Goal: Task Accomplishment & Management: Manage account settings

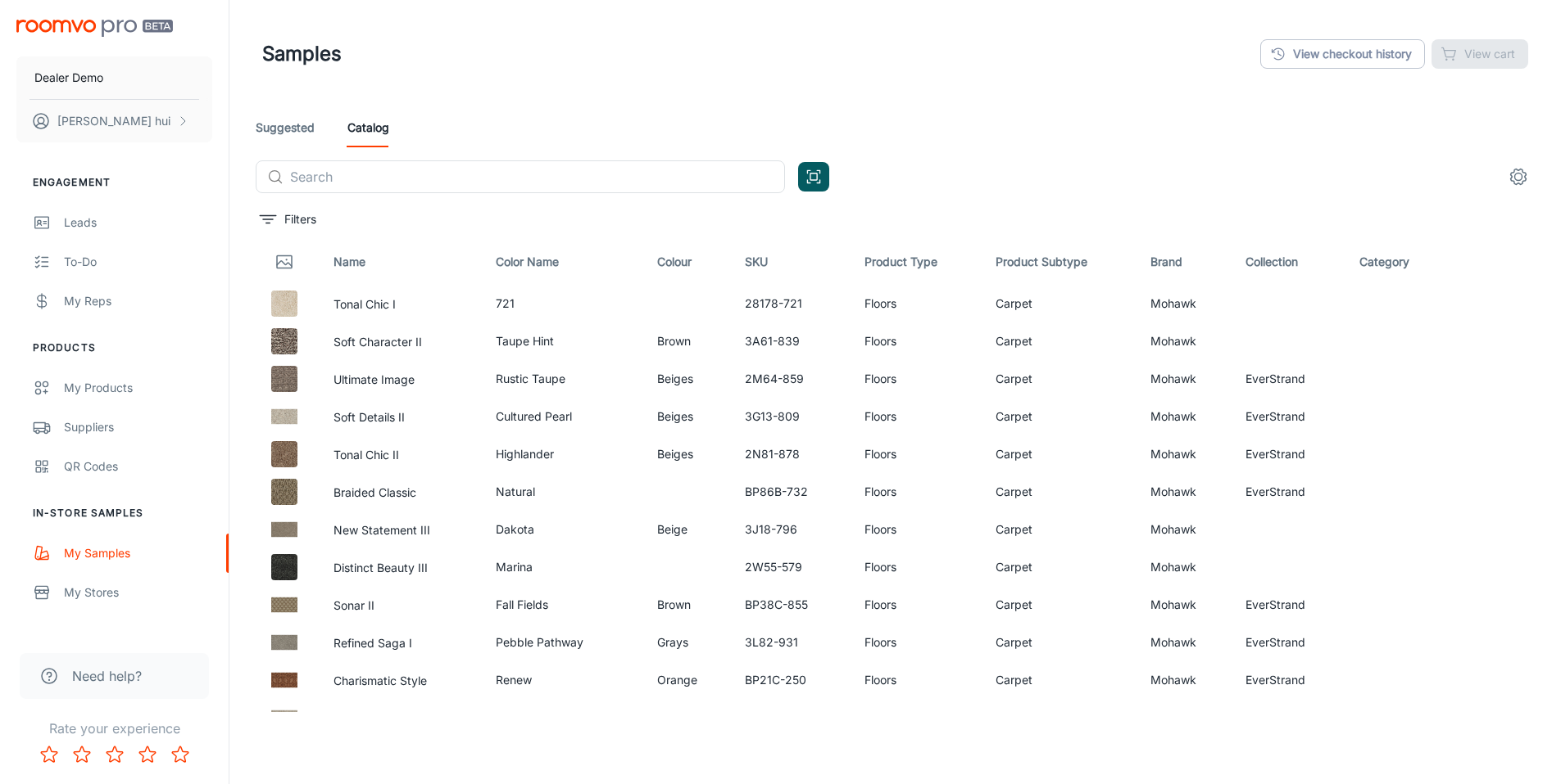
click at [1002, 78] on header "Samples View checkout history View cart" at bounding box center [895, 54] width 1305 height 109
click at [1521, 301] on button "button" at bounding box center [1524, 304] width 27 height 27
click at [1514, 347] on icon "button" at bounding box center [1524, 341] width 20 height 20
click at [1106, 129] on div "Suggested Catalog" at bounding box center [894, 128] width 1278 height 39
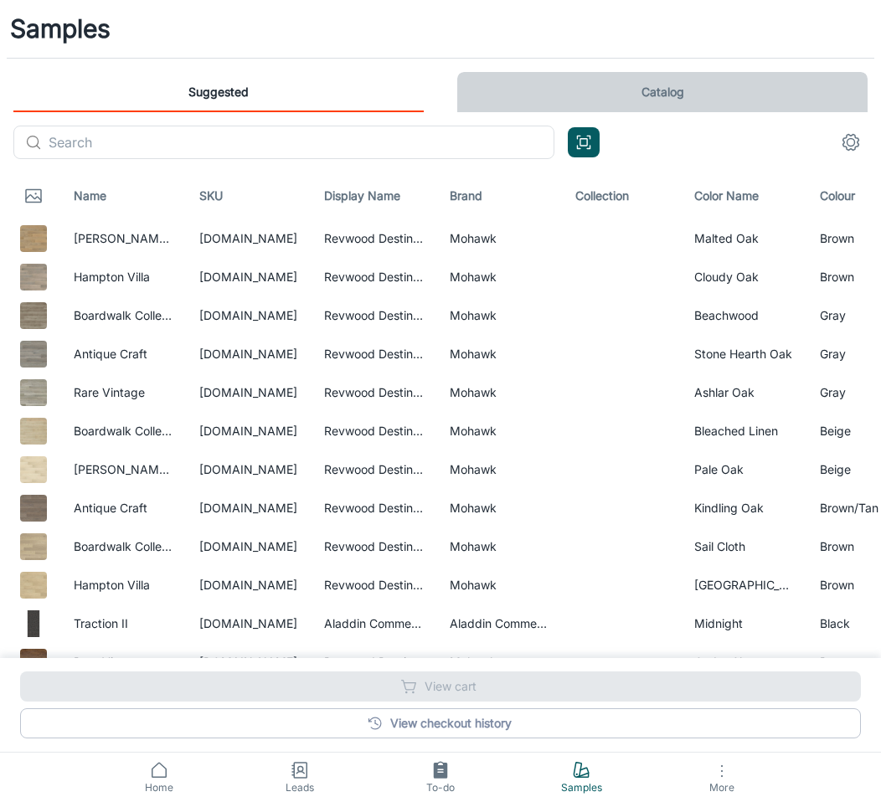
click at [678, 98] on link "Catalog" at bounding box center [662, 92] width 410 height 40
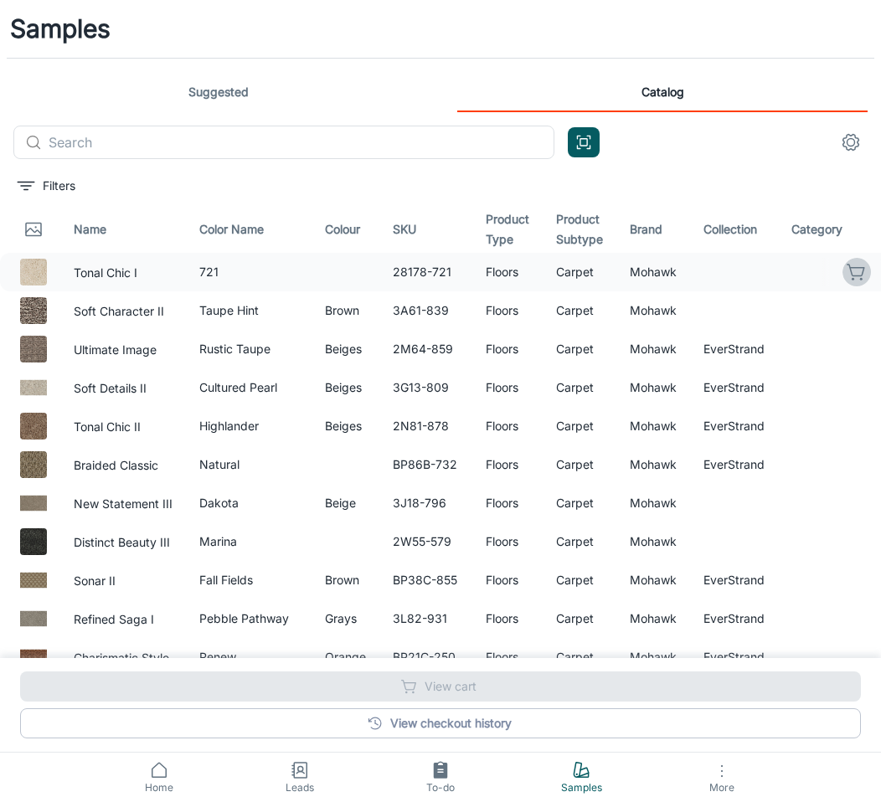
click at [847, 272] on icon "button" at bounding box center [857, 272] width 20 height 20
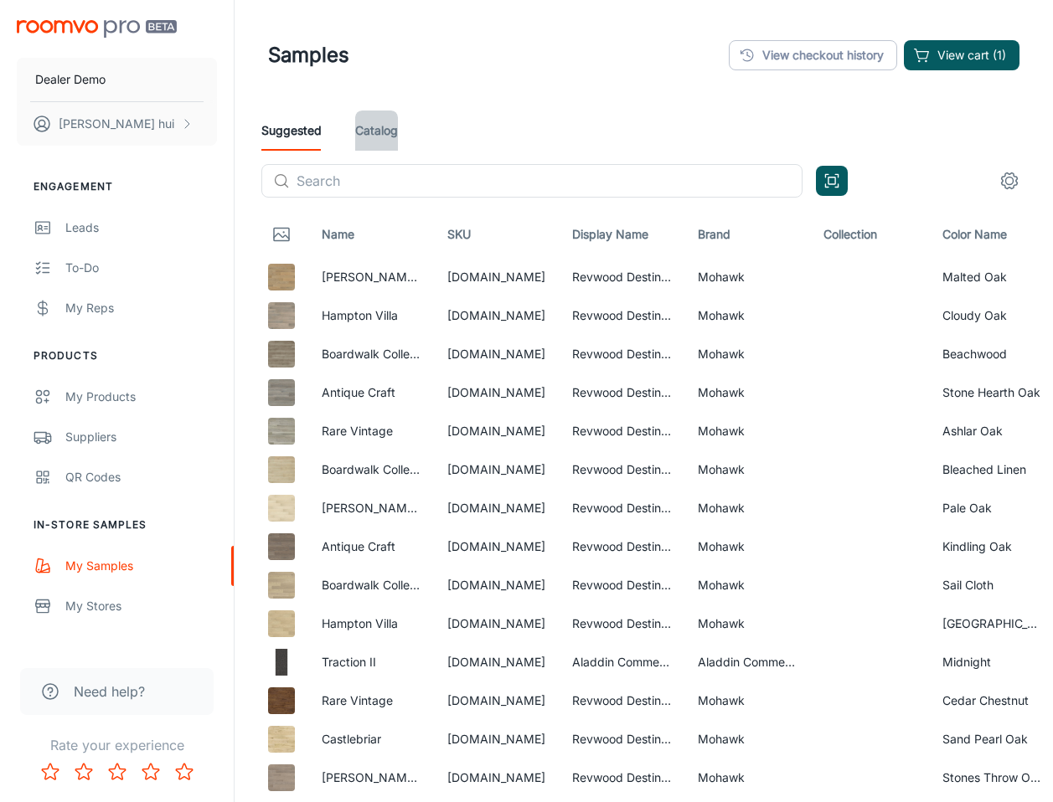
click at [364, 129] on link "Catalog" at bounding box center [376, 131] width 43 height 40
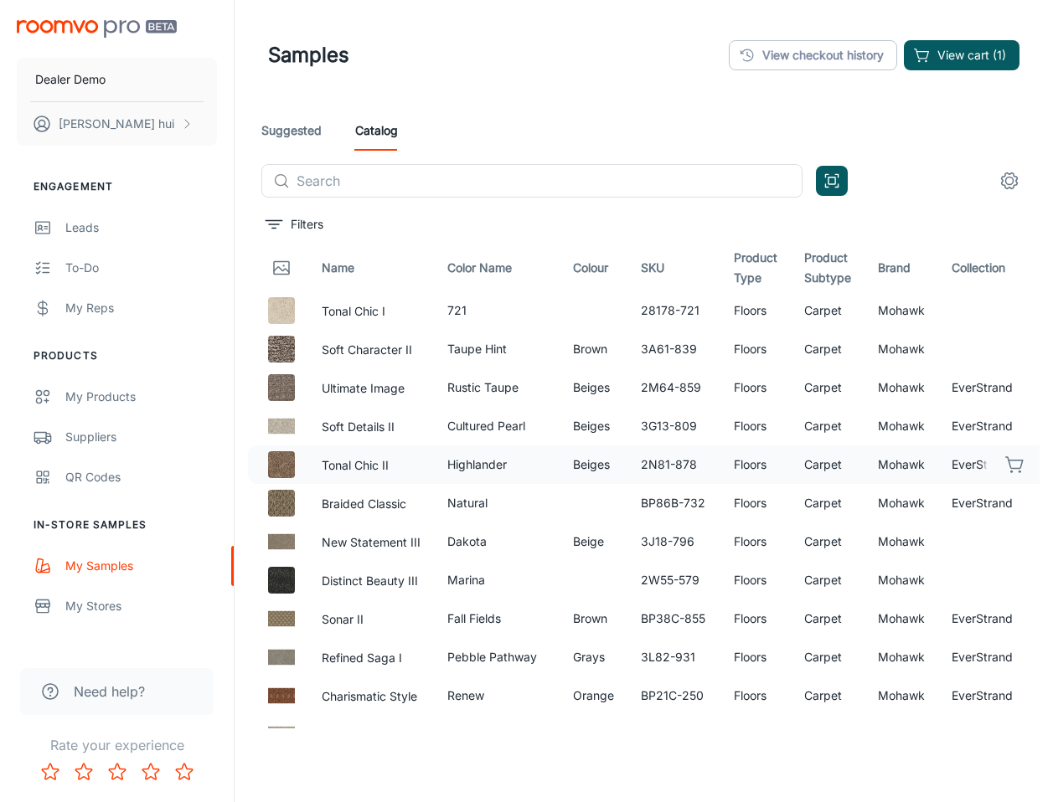
click at [1008, 454] on button "button" at bounding box center [1015, 465] width 28 height 28
click at [75, 44] on div "Dealer Demo Jeff hui" at bounding box center [117, 79] width 234 height 159
click at [1000, 59] on button "View cart (2)" at bounding box center [960, 55] width 118 height 30
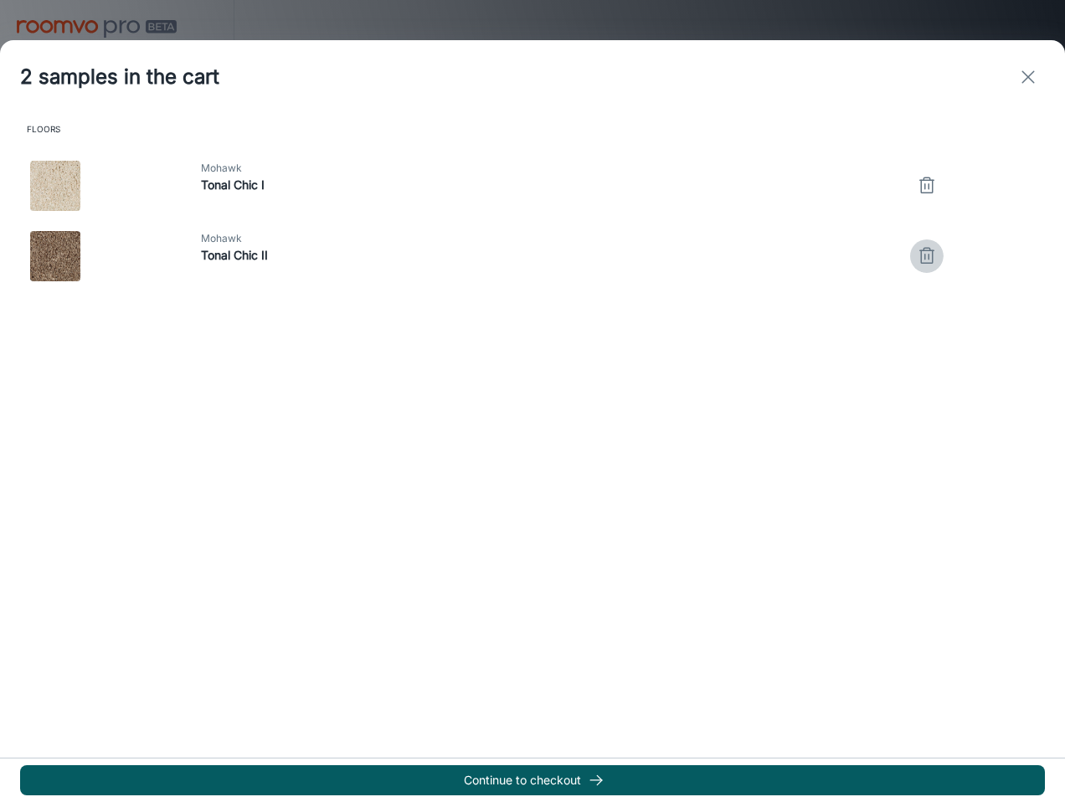
click at [921, 262] on icon "button" at bounding box center [927, 256] width 12 height 13
click at [920, 180] on line "button" at bounding box center [927, 180] width 14 height 0
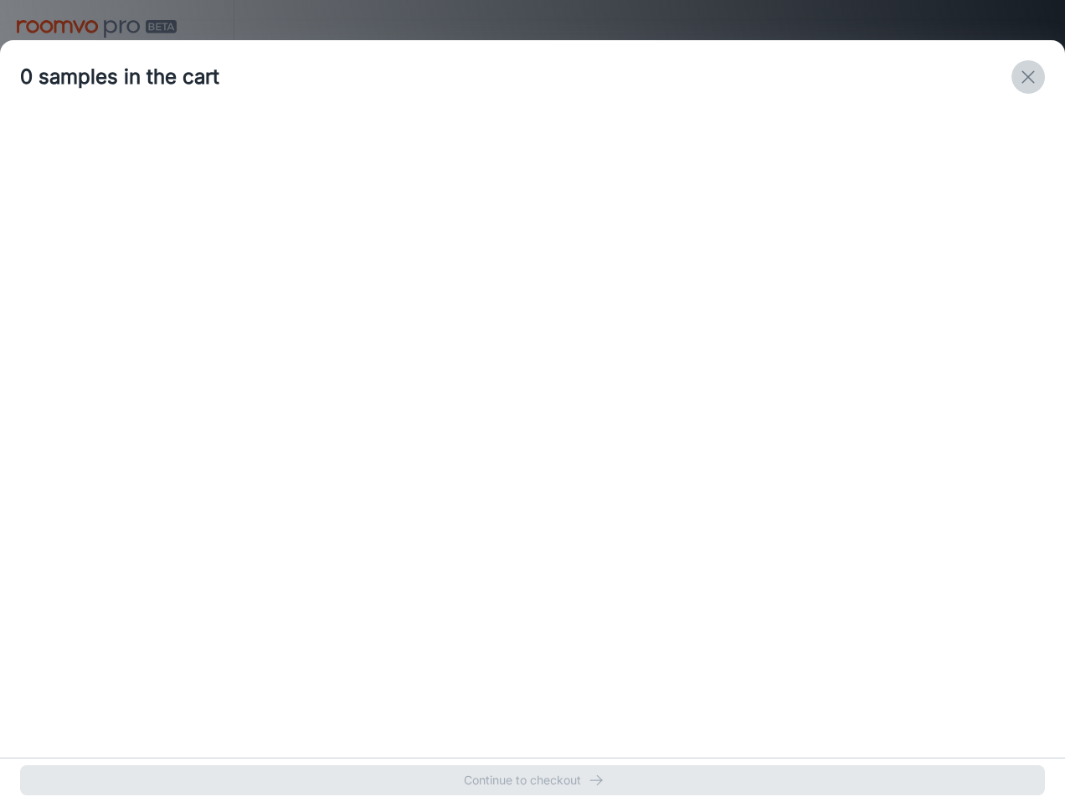
click at [1019, 76] on icon "exit" at bounding box center [1028, 77] width 20 height 20
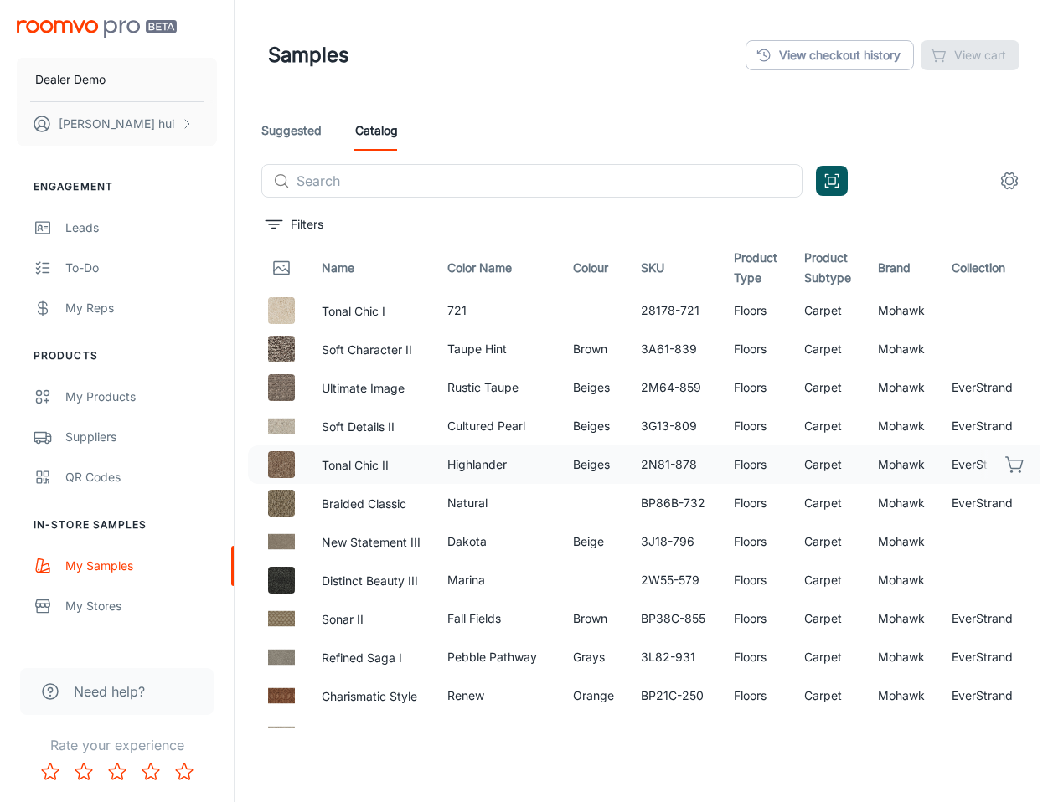
click at [77, 39] on div "Dealer Demo Jeff hui" at bounding box center [117, 79] width 234 height 159
click at [99, 23] on img "scrollable content" at bounding box center [97, 29] width 160 height 18
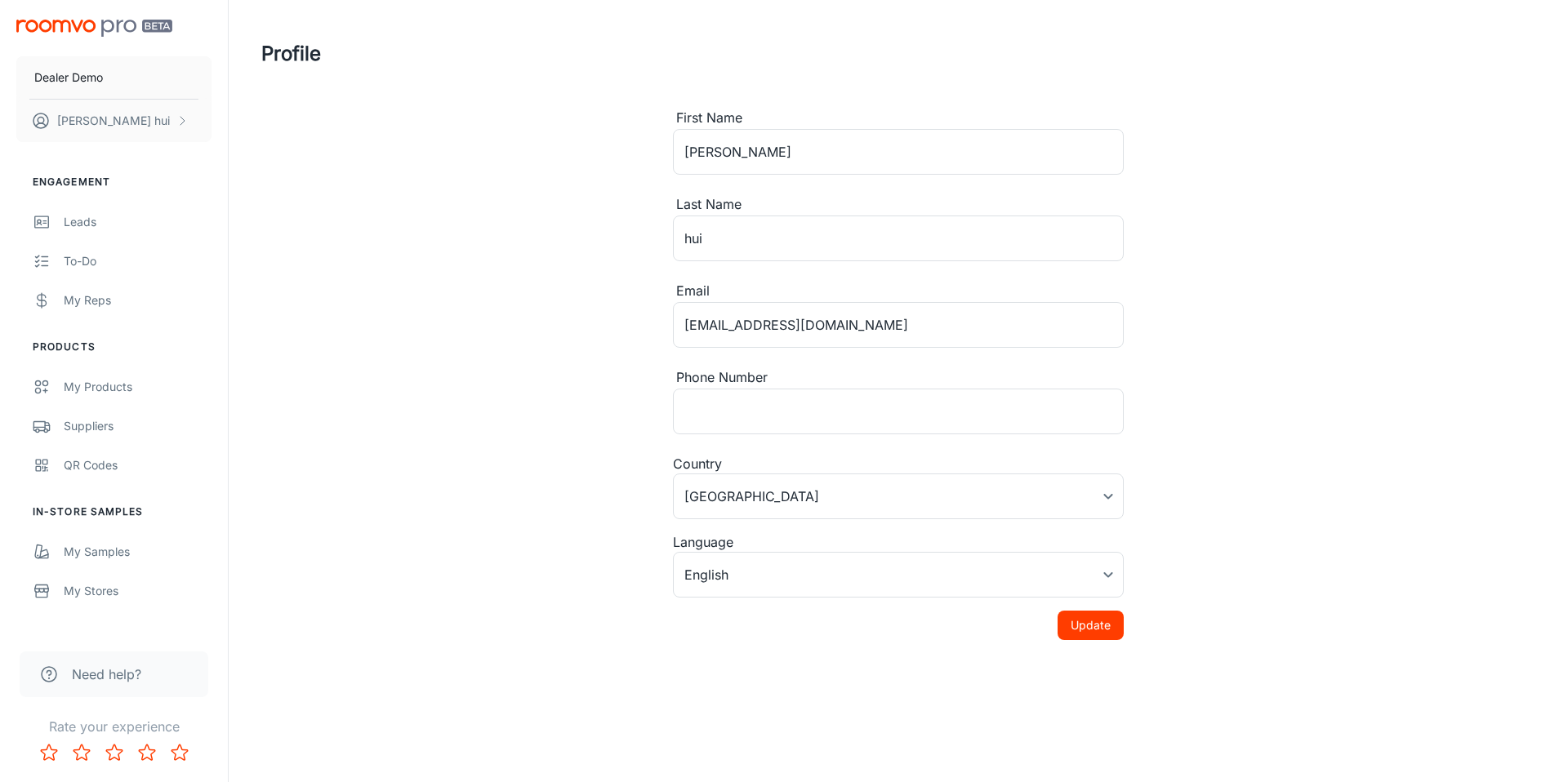
click at [527, 470] on div "Profile First Name [PERSON_NAME] ​ Last Name [PERSON_NAME] ​ Email [PERSON_NAME…" at bounding box center [898, 320] width 1313 height 641
click at [523, 450] on div "Profile First Name [PERSON_NAME] ​ Last Name [PERSON_NAME] ​ Email [PERSON_NAME…" at bounding box center [898, 320] width 1313 height 641
click at [524, 416] on div "Profile First Name [PERSON_NAME] ​ Last Name [PERSON_NAME] ​ Email [PERSON_NAME…" at bounding box center [898, 320] width 1313 height 641
type input "[GEOGRAPHIC_DATA]"
